Goal: Communication & Community: Connect with others

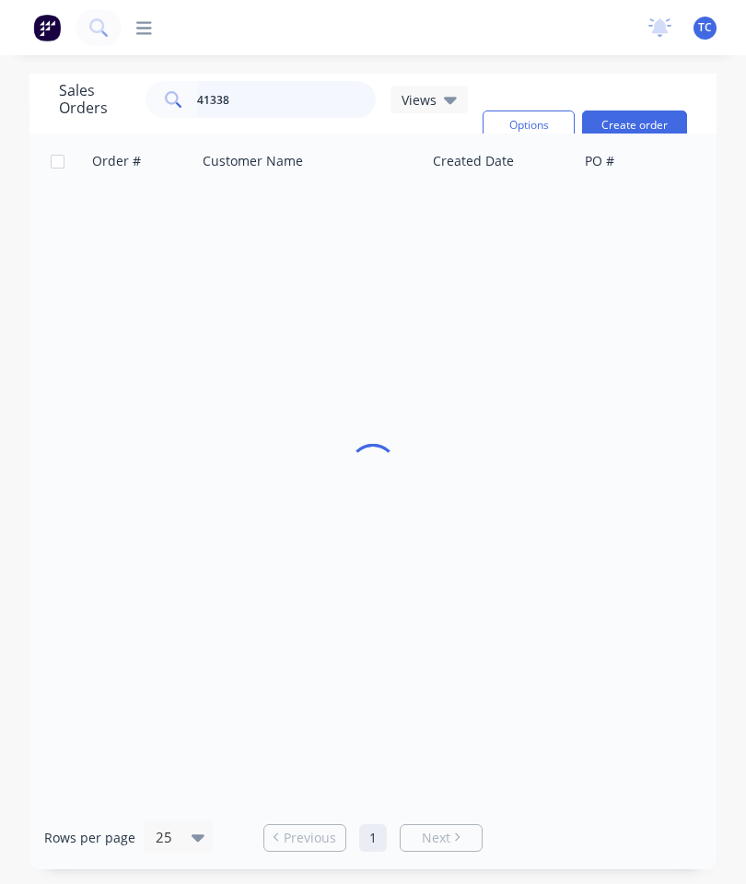
click at [297, 99] on input "41338" at bounding box center [287, 99] width 180 height 37
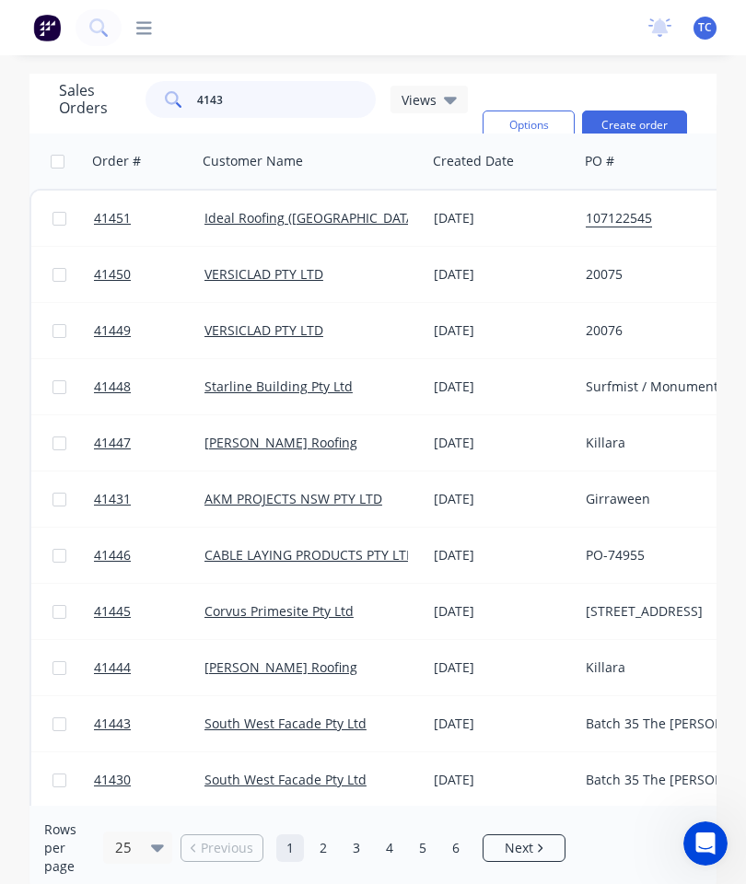
type input "41438"
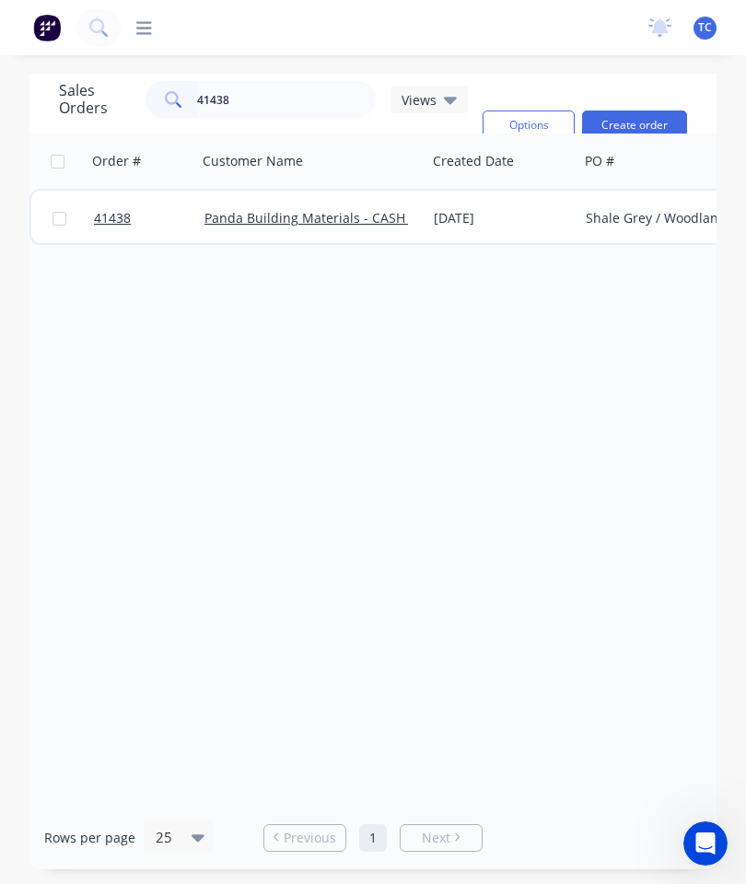
click at [117, 222] on span "41438" at bounding box center [112, 218] width 37 height 18
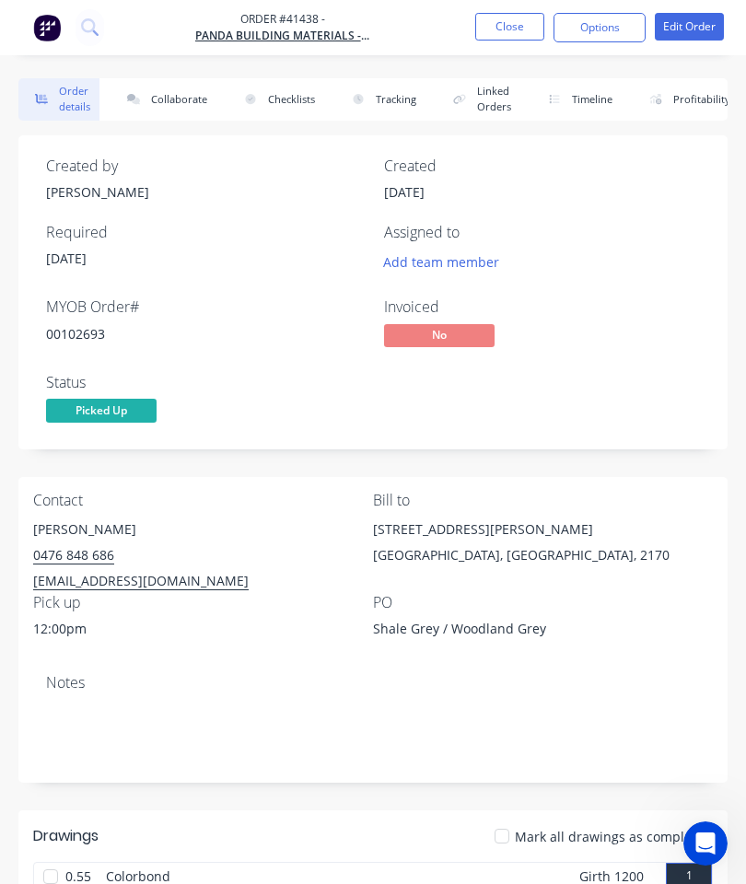
click at [185, 101] on button "Collaborate" at bounding box center [164, 99] width 106 height 42
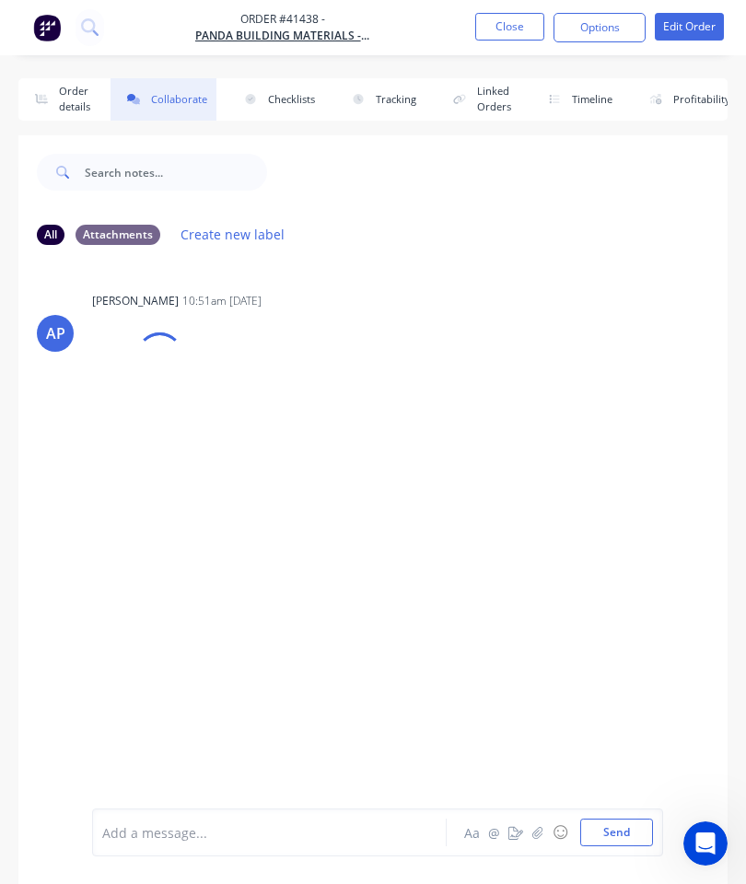
click at [535, 827] on icon "button" at bounding box center [537, 832] width 11 height 13
click at [617, 832] on button "Send" at bounding box center [616, 833] width 73 height 28
click at [520, 31] on button "Close" at bounding box center [509, 27] width 69 height 28
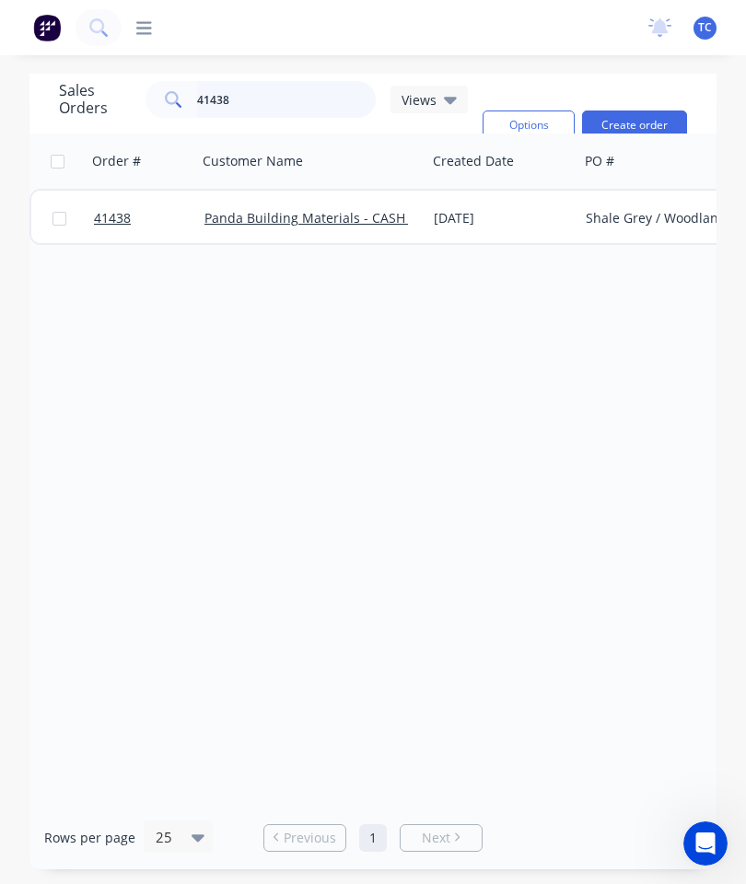
click at [306, 99] on input "41438" at bounding box center [287, 99] width 180 height 37
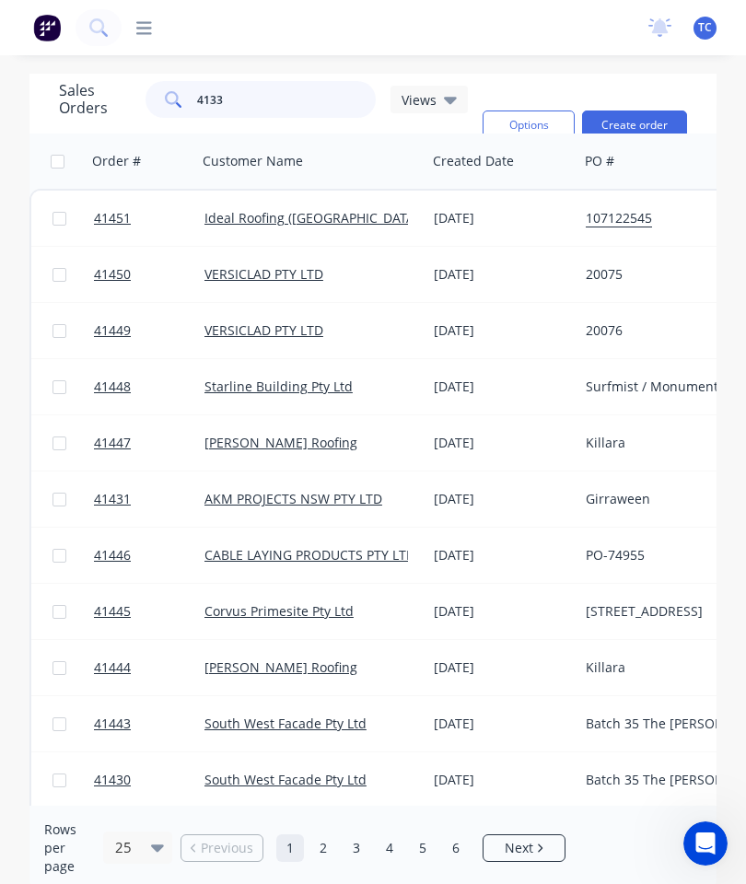
type input "41338"
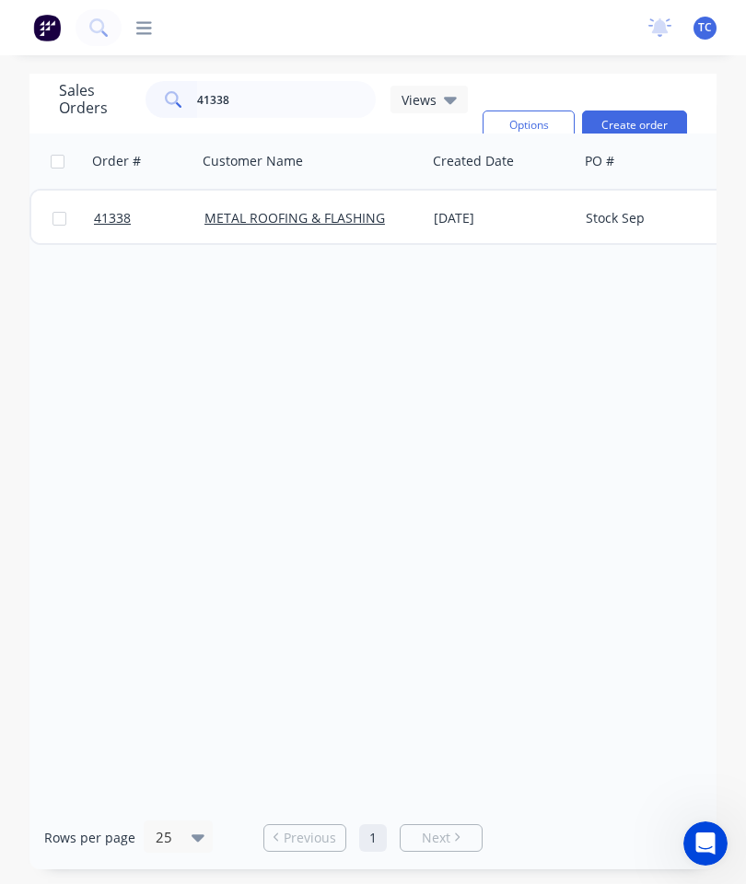
click at [112, 217] on span "41338" at bounding box center [112, 218] width 37 height 18
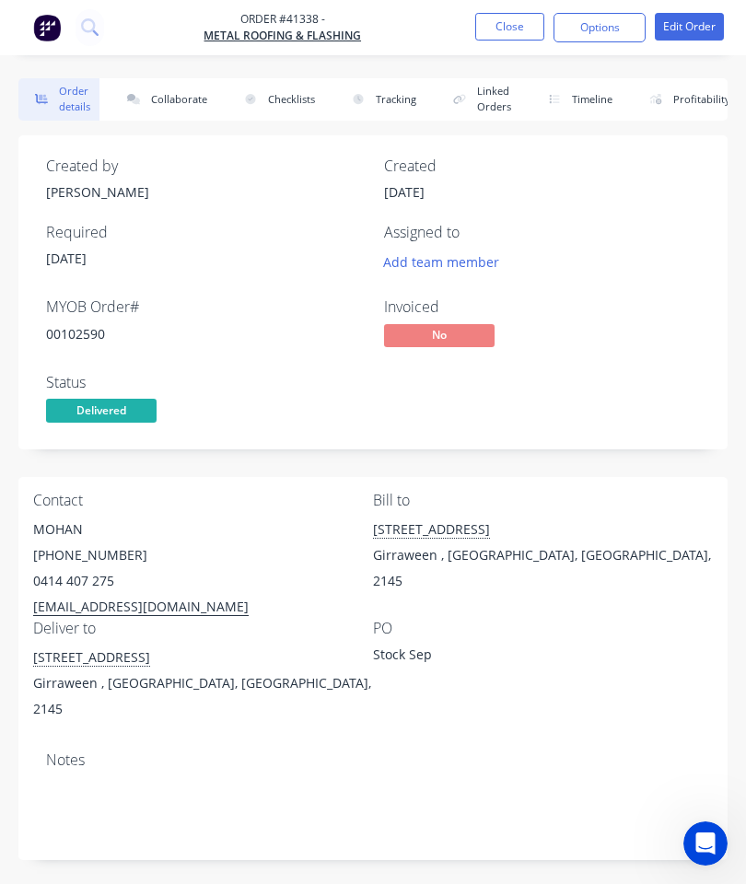
click at [171, 99] on button "Collaborate" at bounding box center [164, 99] width 106 height 42
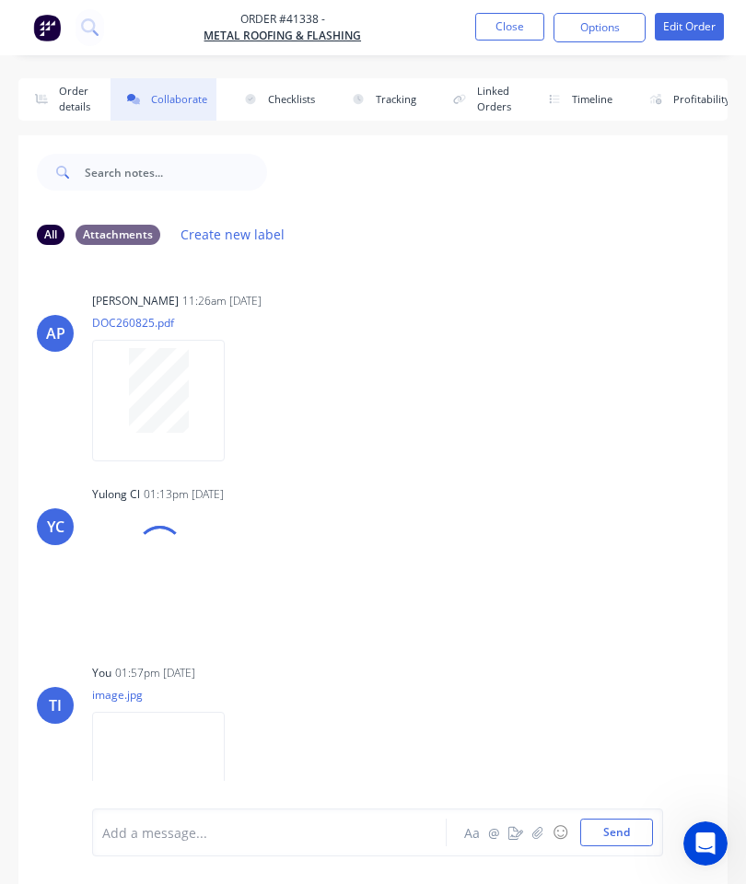
click at [547, 833] on button "button" at bounding box center [538, 833] width 22 height 22
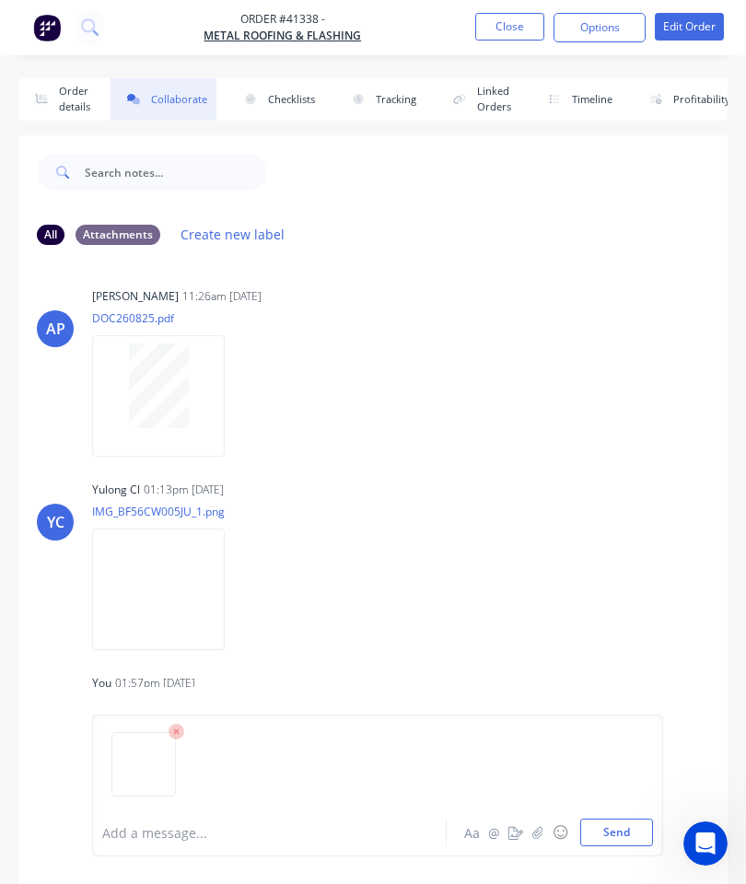
scroll to position [5, 0]
click at [179, 727] on icon at bounding box center [177, 732] width 17 height 17
click at [513, 31] on button "Close" at bounding box center [509, 27] width 69 height 28
